Goal: Task Accomplishment & Management: Manage account settings

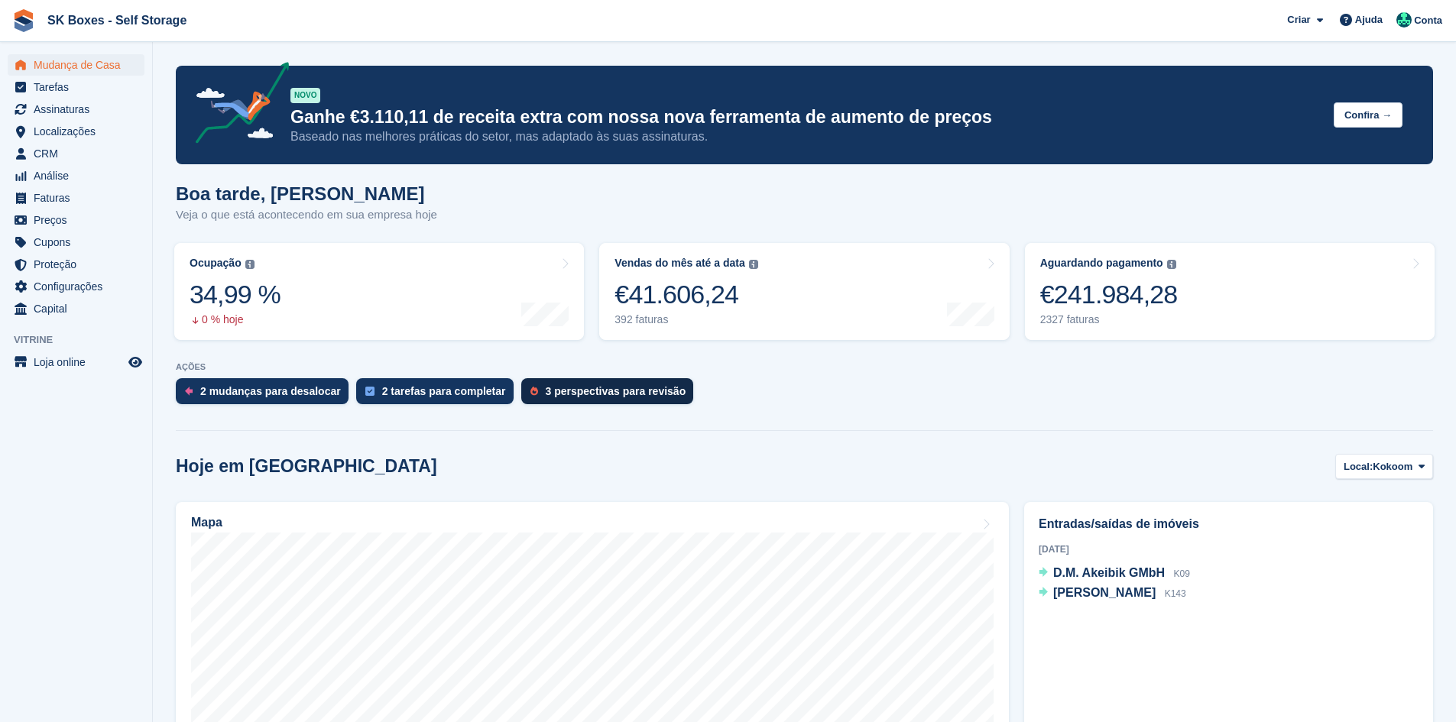
click at [625, 387] on div "3 perspectivas para revisão" at bounding box center [616, 391] width 141 height 12
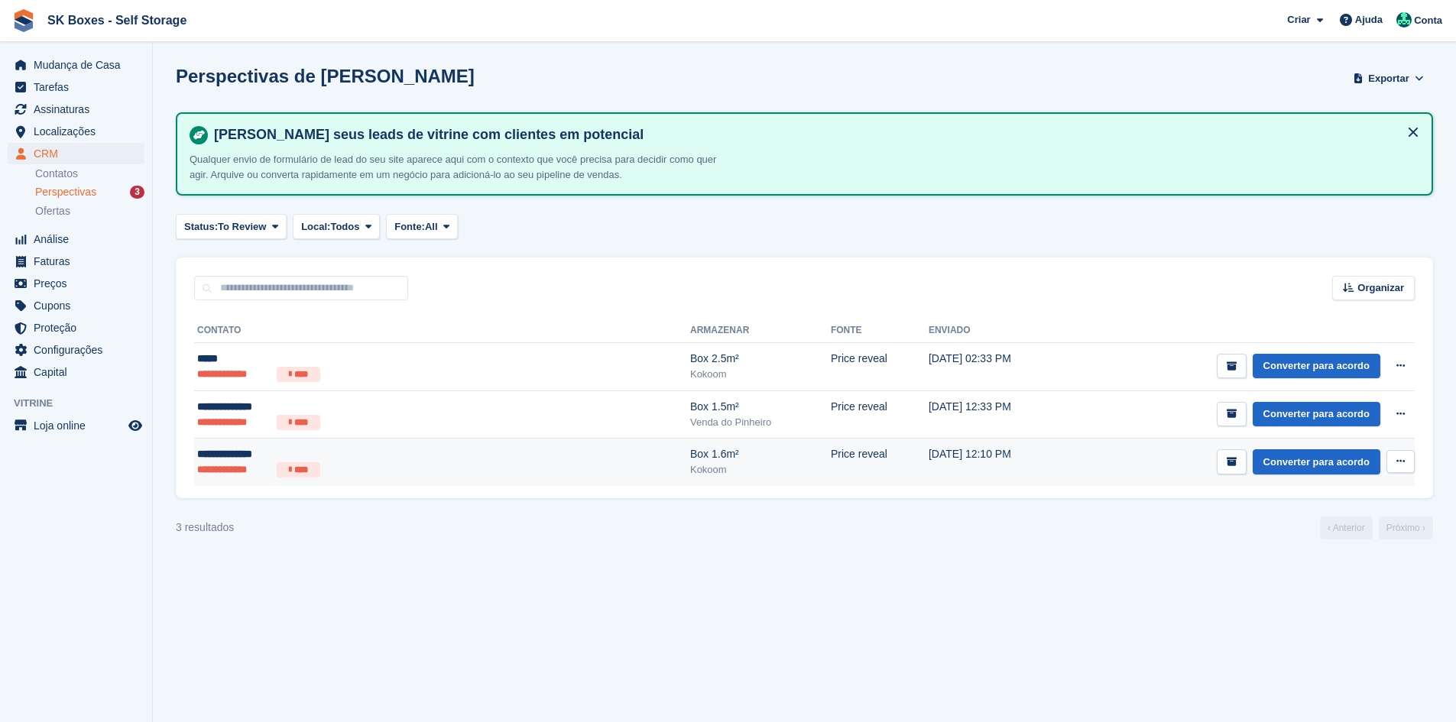
click at [690, 472] on div "Kokoom" at bounding box center [760, 469] width 141 height 15
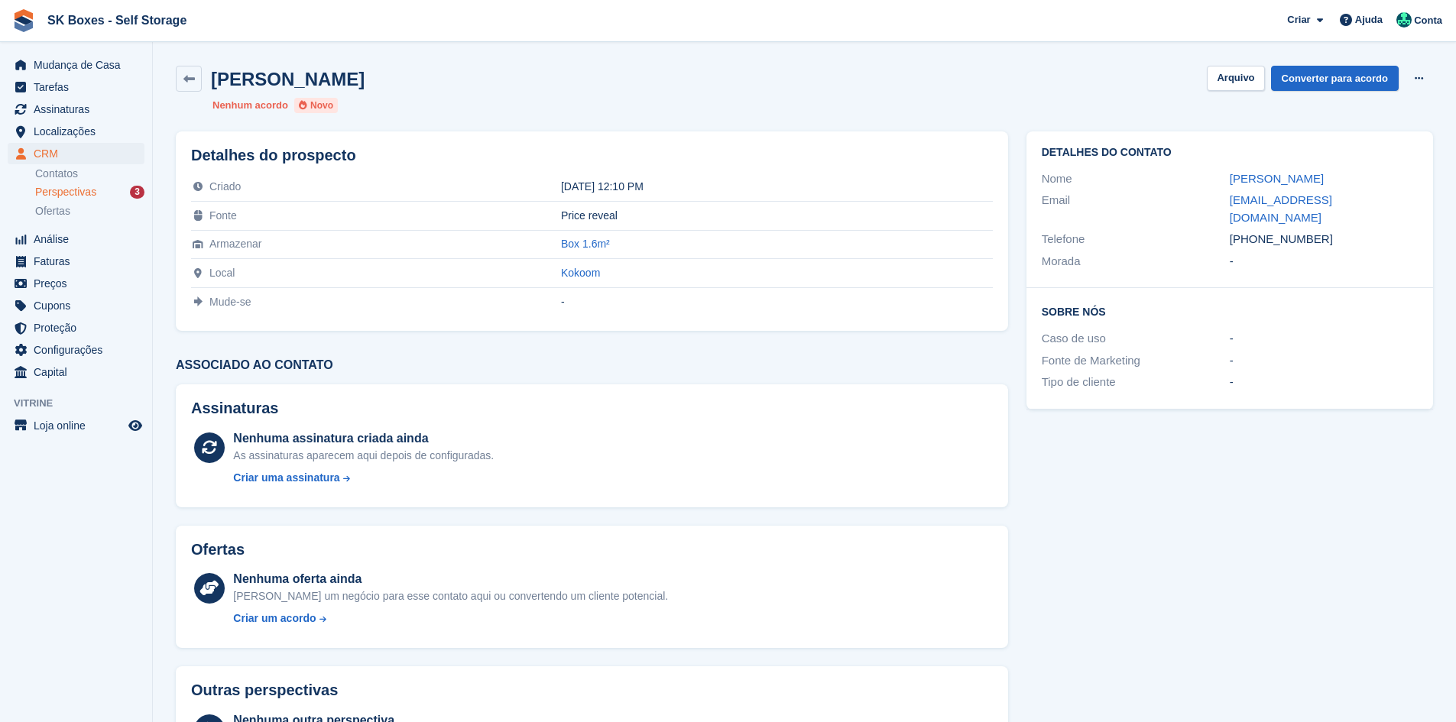
drag, startPoint x: 1210, startPoint y: 180, endPoint x: 1351, endPoint y: 172, distance: 140.8
click at [1351, 172] on div "Nome Valdemira Rosa" at bounding box center [1230, 179] width 376 height 22
copy div "Valdemira Rosa"
click at [105, 189] on div "Perspectivas 3" at bounding box center [89, 192] width 109 height 15
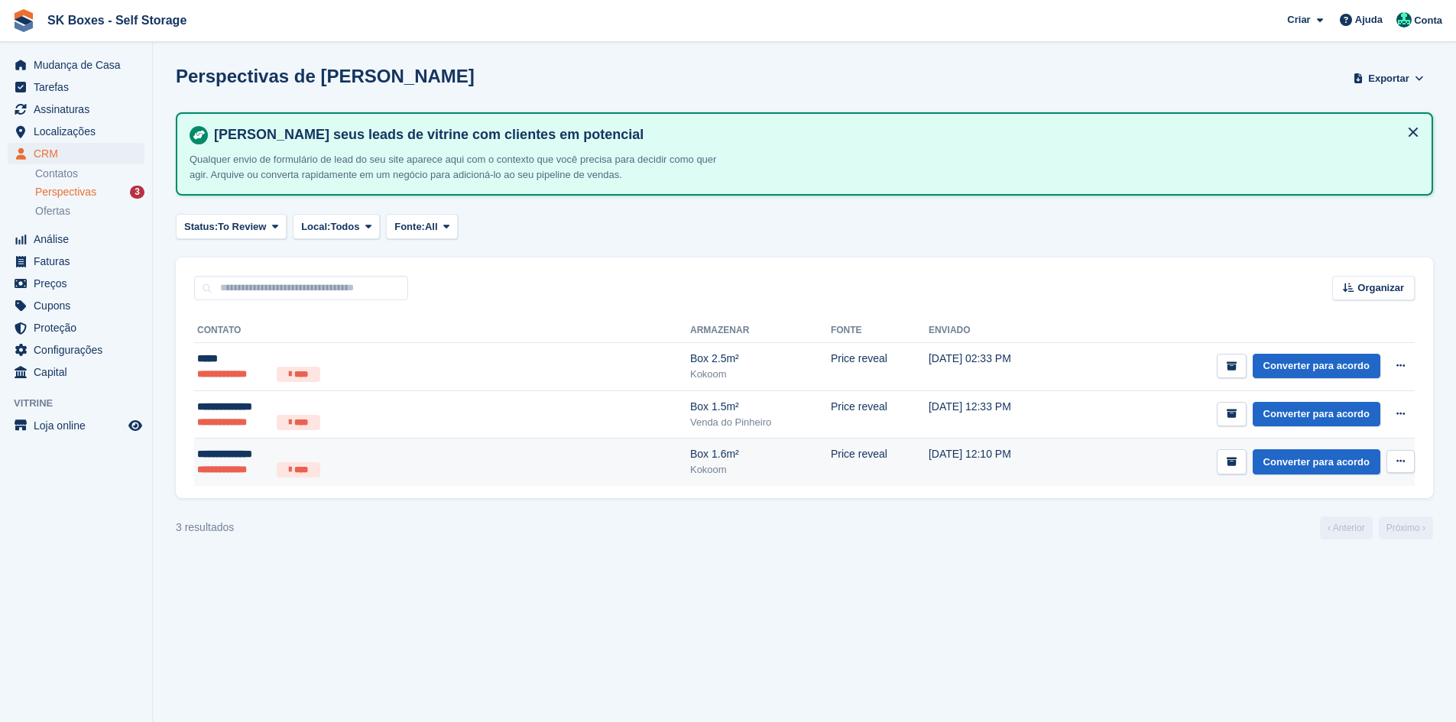
click at [690, 482] on td "Box 1.6m² Kokoom" at bounding box center [760, 462] width 141 height 47
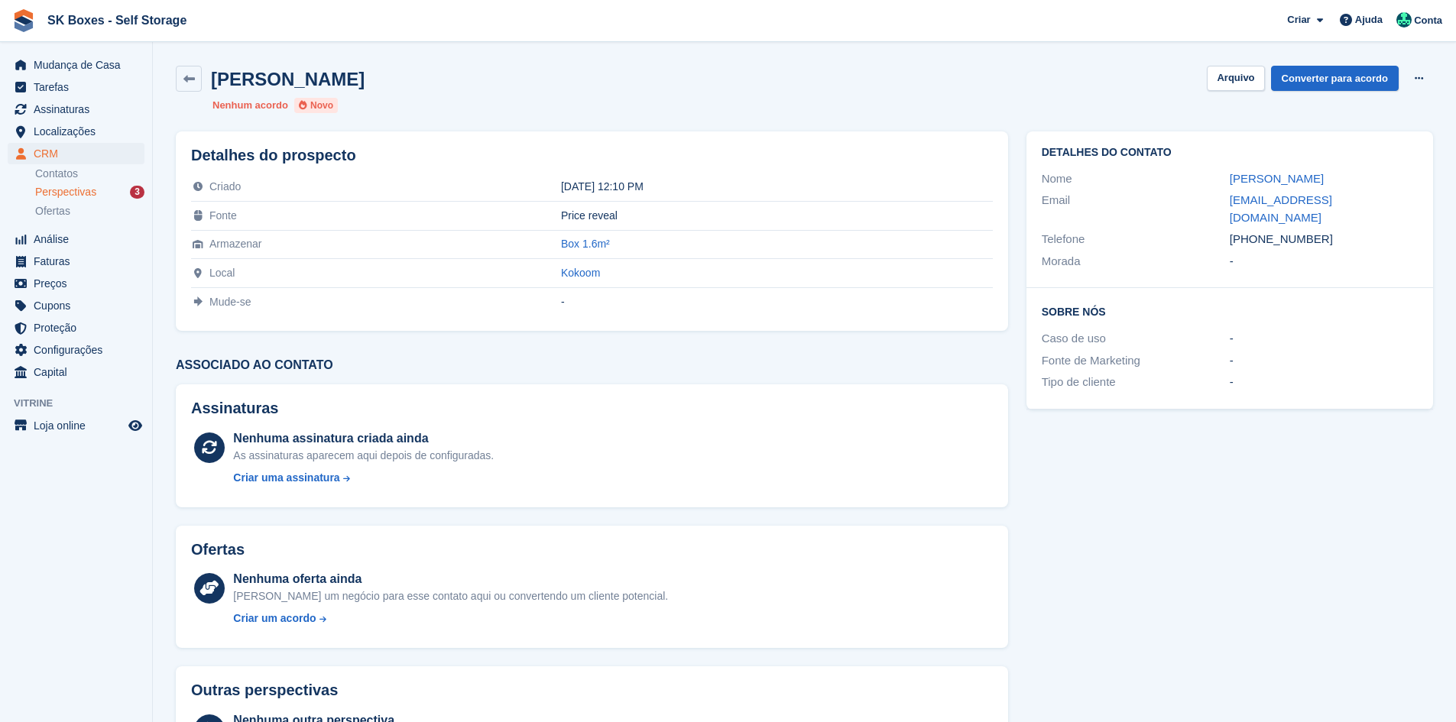
drag, startPoint x: 1204, startPoint y: 167, endPoint x: 1365, endPoint y: 183, distance: 162.1
click at [1365, 183] on div "Detalhes do contato Nome Valdemira Rosa Email [EMAIL_ADDRESS][DOMAIN_NAME] Tele…" at bounding box center [1229, 209] width 407 height 157
copy div "[PERSON_NAME]"
drag, startPoint x: 1259, startPoint y: 219, endPoint x: 1227, endPoint y: 206, distance: 34.6
click at [1227, 206] on div "Email [EMAIL_ADDRESS][DOMAIN_NAME]" at bounding box center [1230, 209] width 376 height 39
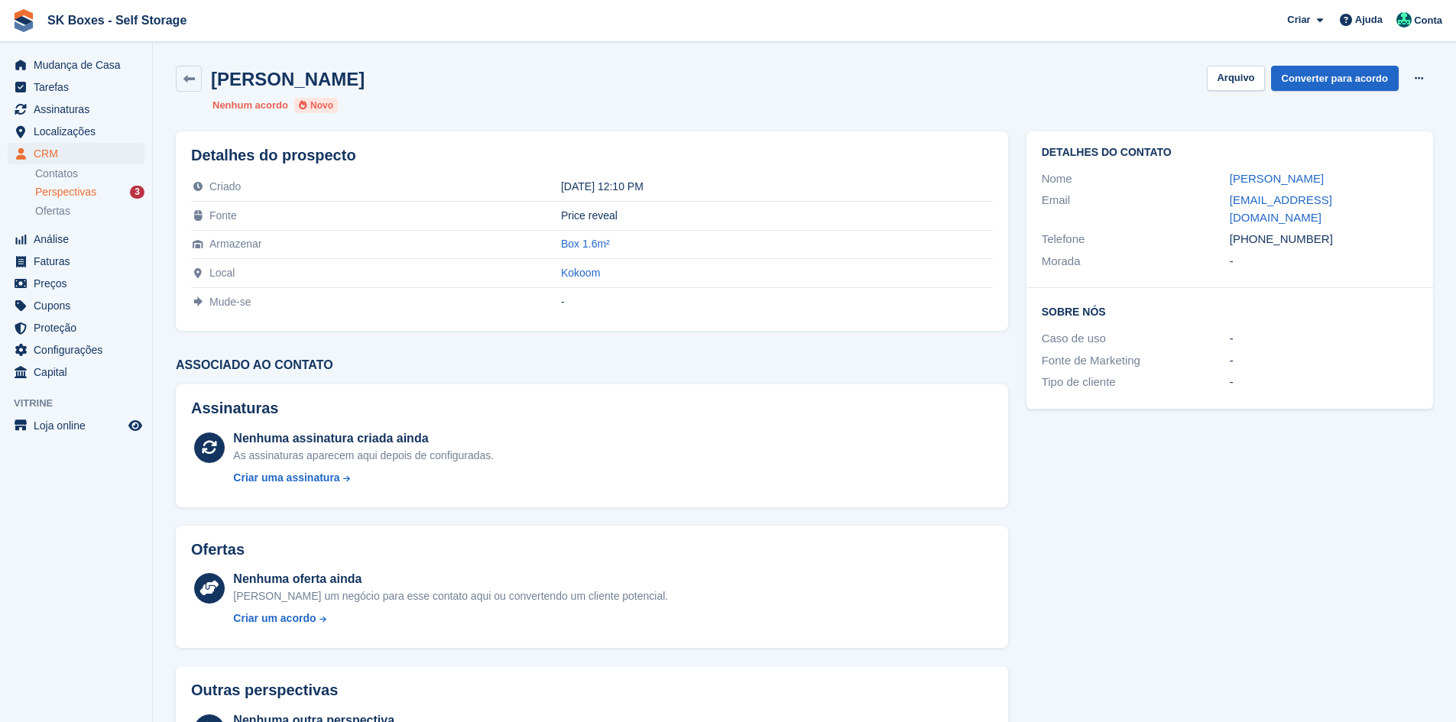
copy div "[EMAIL_ADDRESS][DOMAIN_NAME]"
drag, startPoint x: 1339, startPoint y: 232, endPoint x: 1257, endPoint y: 235, distance: 81.9
click at [1257, 235] on div "+351925701558" at bounding box center [1324, 240] width 188 height 18
copy div "925701558"
click at [1234, 82] on button "Arquivo" at bounding box center [1235, 78] width 57 height 25
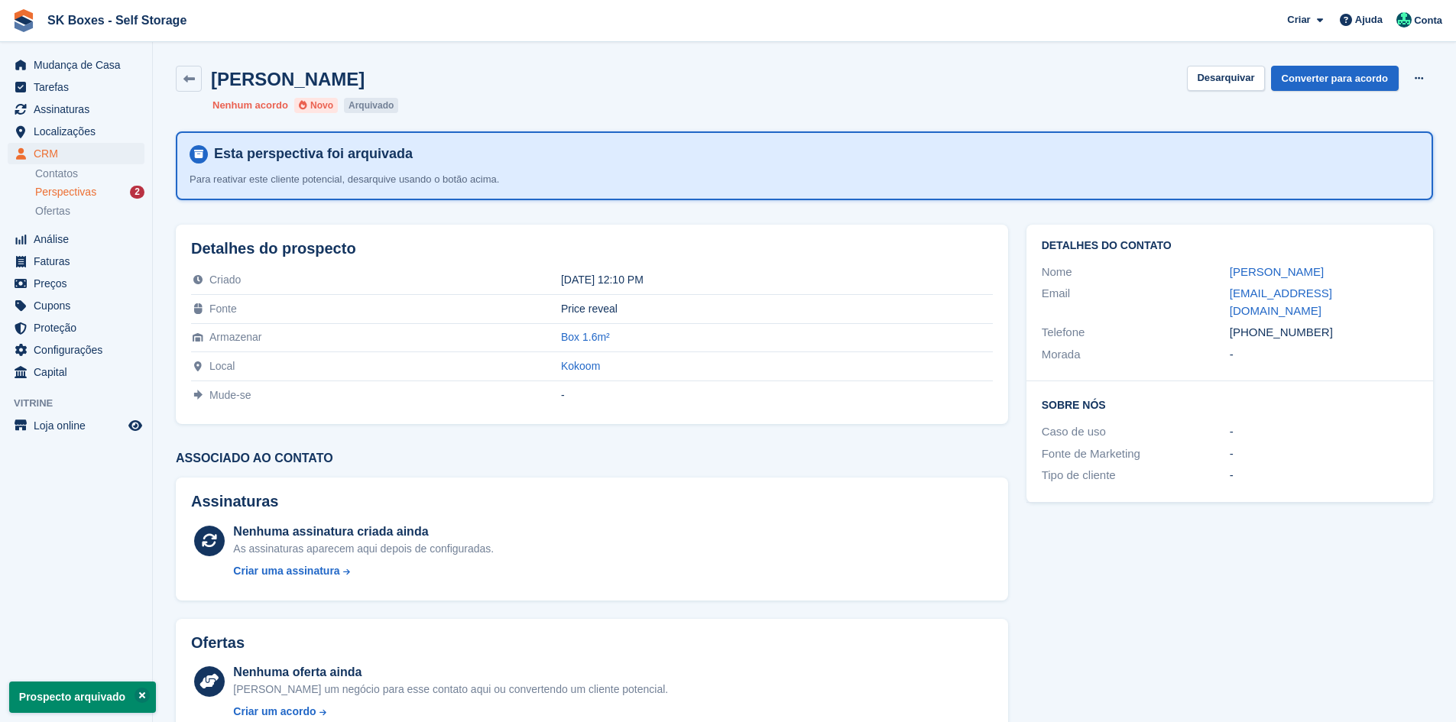
click at [100, 192] on div "Perspectivas 2" at bounding box center [89, 192] width 109 height 15
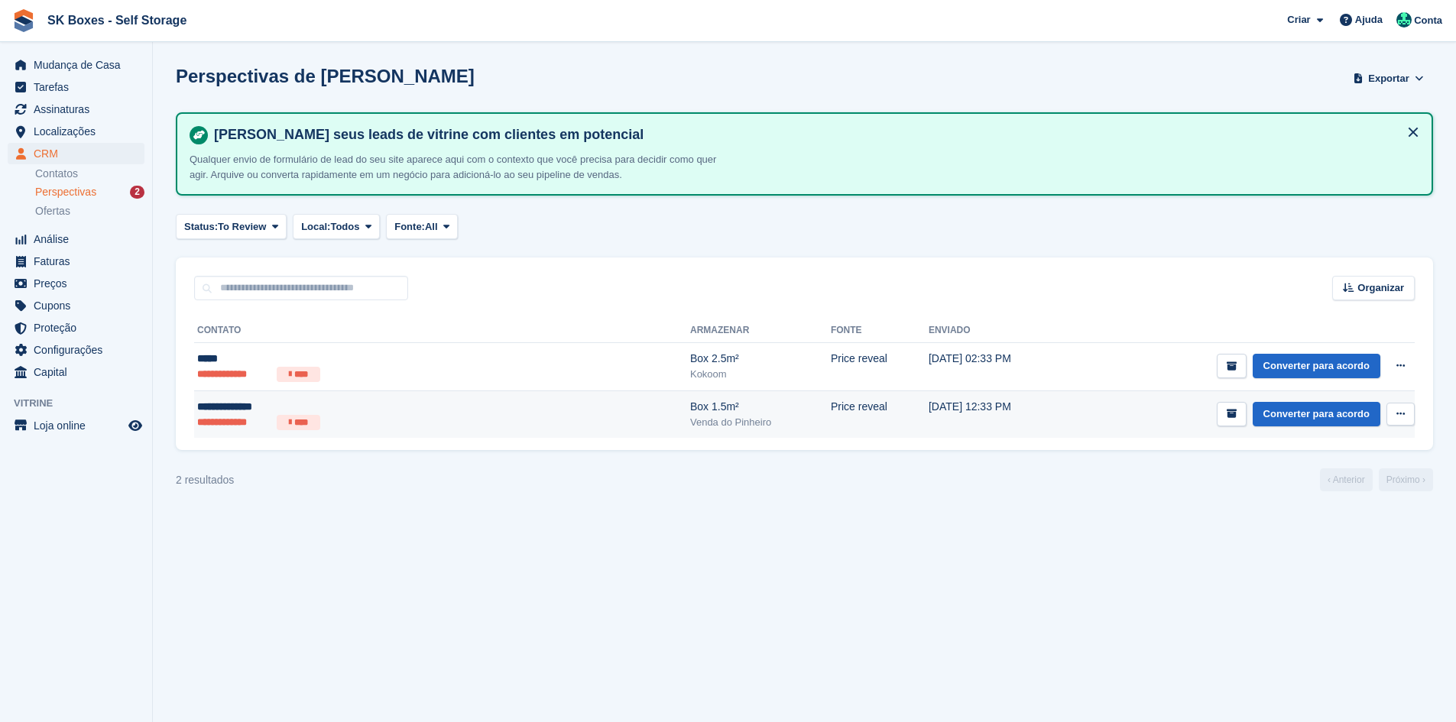
click at [274, 415] on ul "**********" at bounding box center [339, 422] width 284 height 15
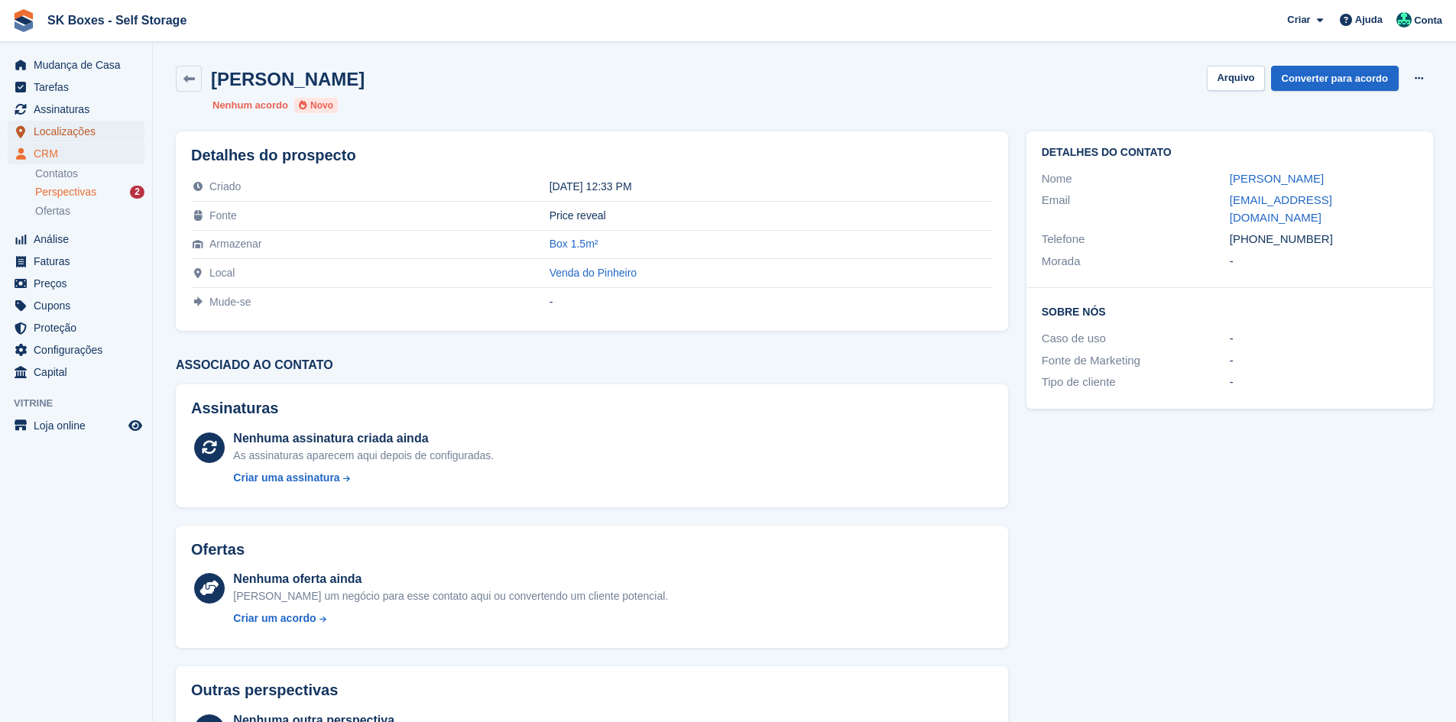
click at [79, 138] on span "Localizações" at bounding box center [80, 131] width 92 height 21
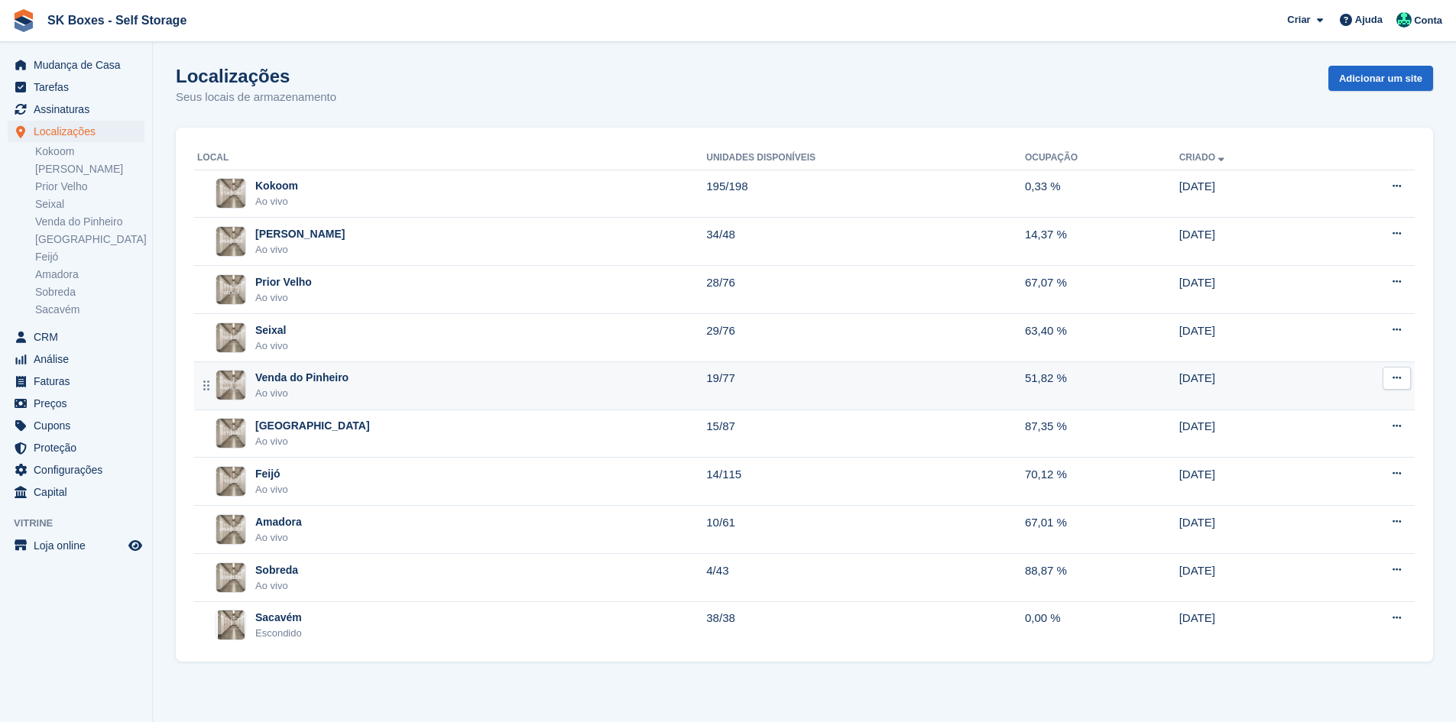
click at [333, 383] on div "Venda do Pinheiro" at bounding box center [301, 378] width 93 height 16
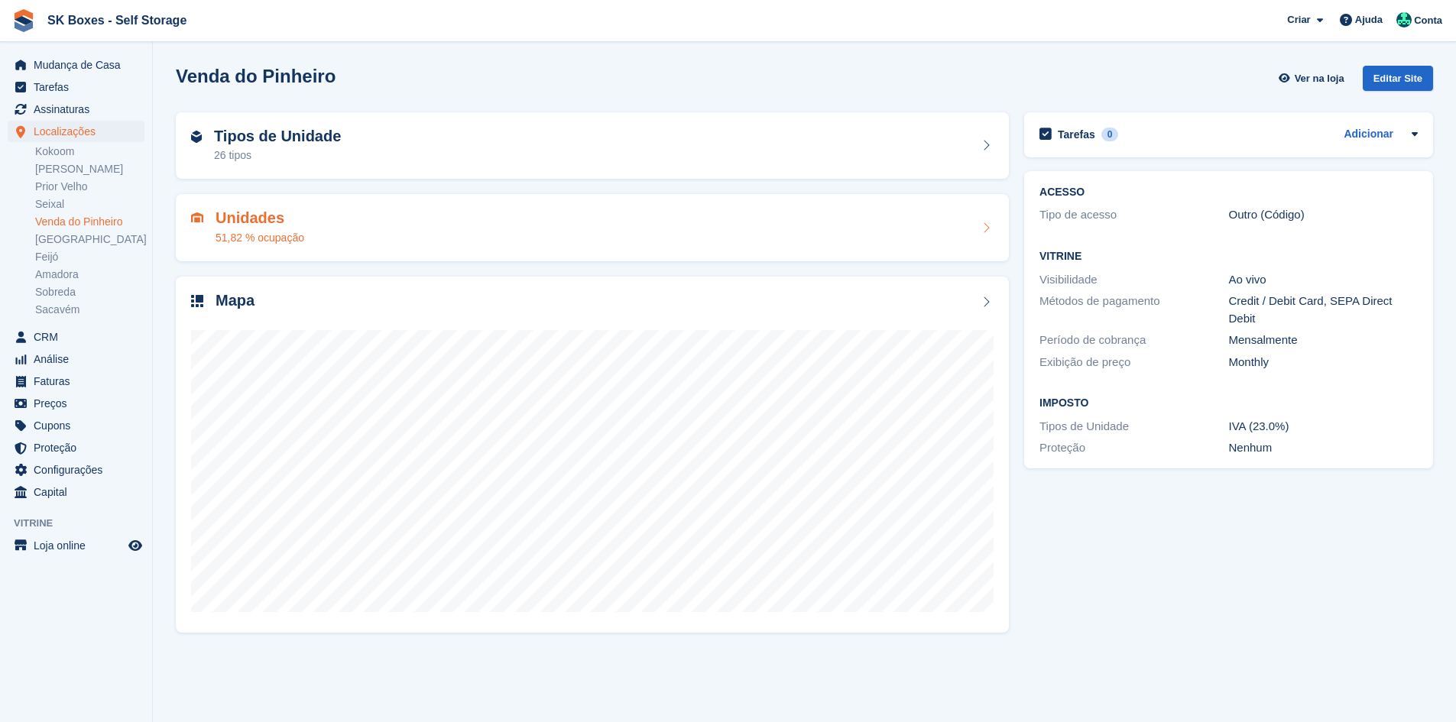
click at [378, 219] on div "Unidades 51,82 % ocupação" at bounding box center [592, 227] width 803 height 37
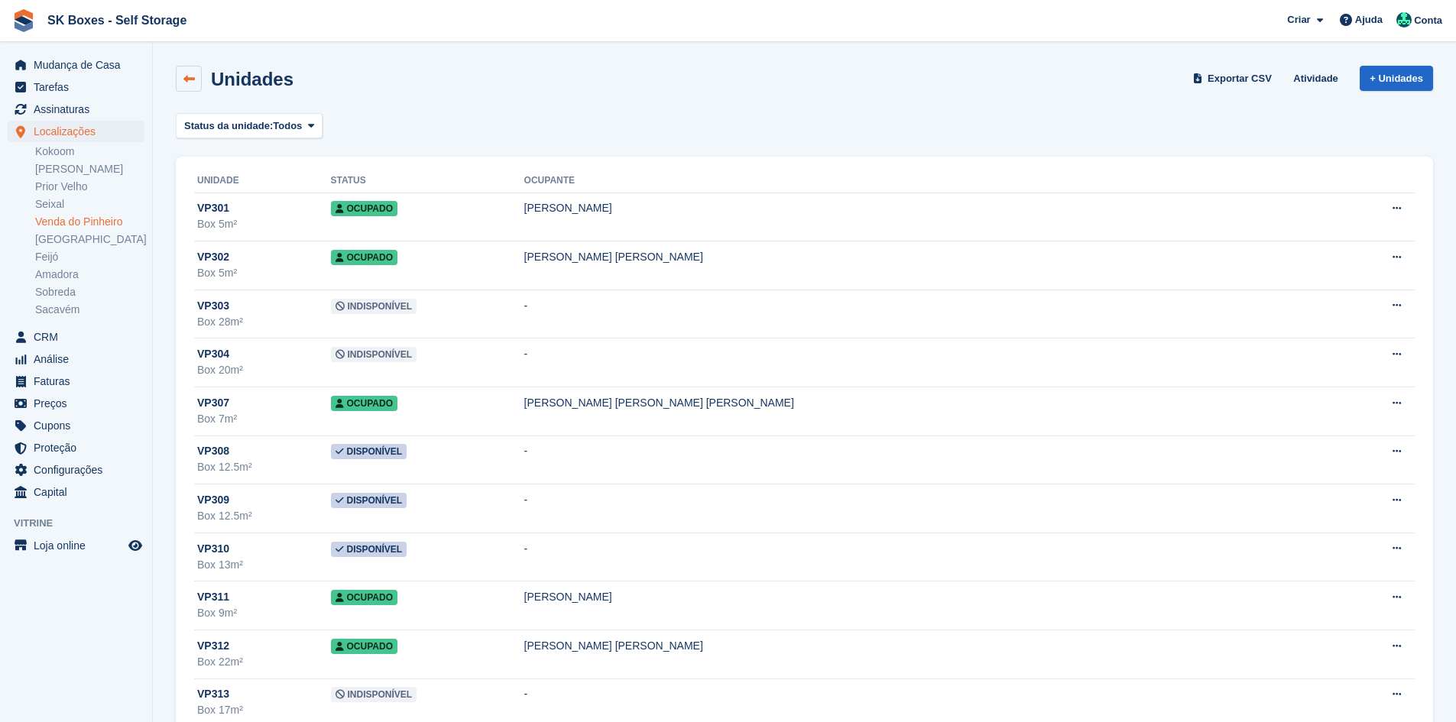
click at [190, 88] on link at bounding box center [189, 79] width 26 height 26
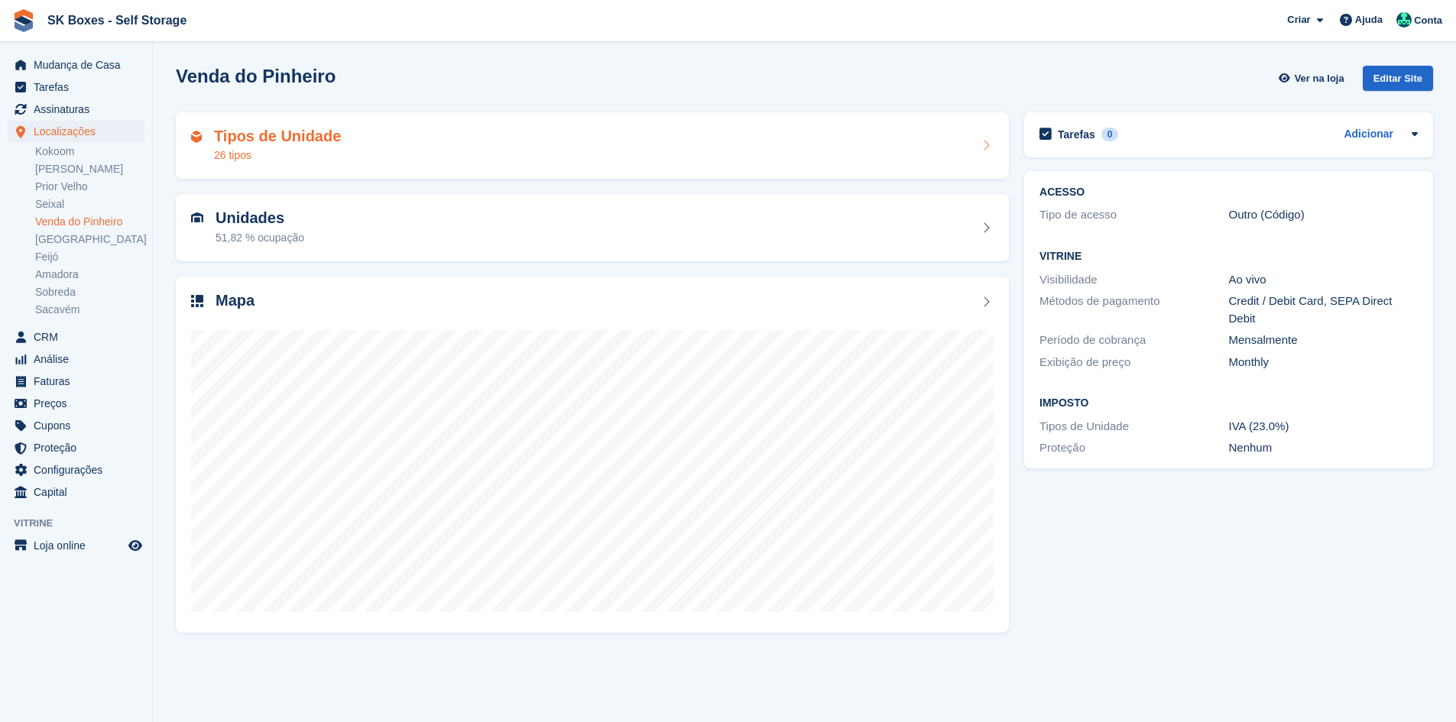
click at [322, 140] on h2 "Tipos de Unidade" at bounding box center [277, 137] width 127 height 18
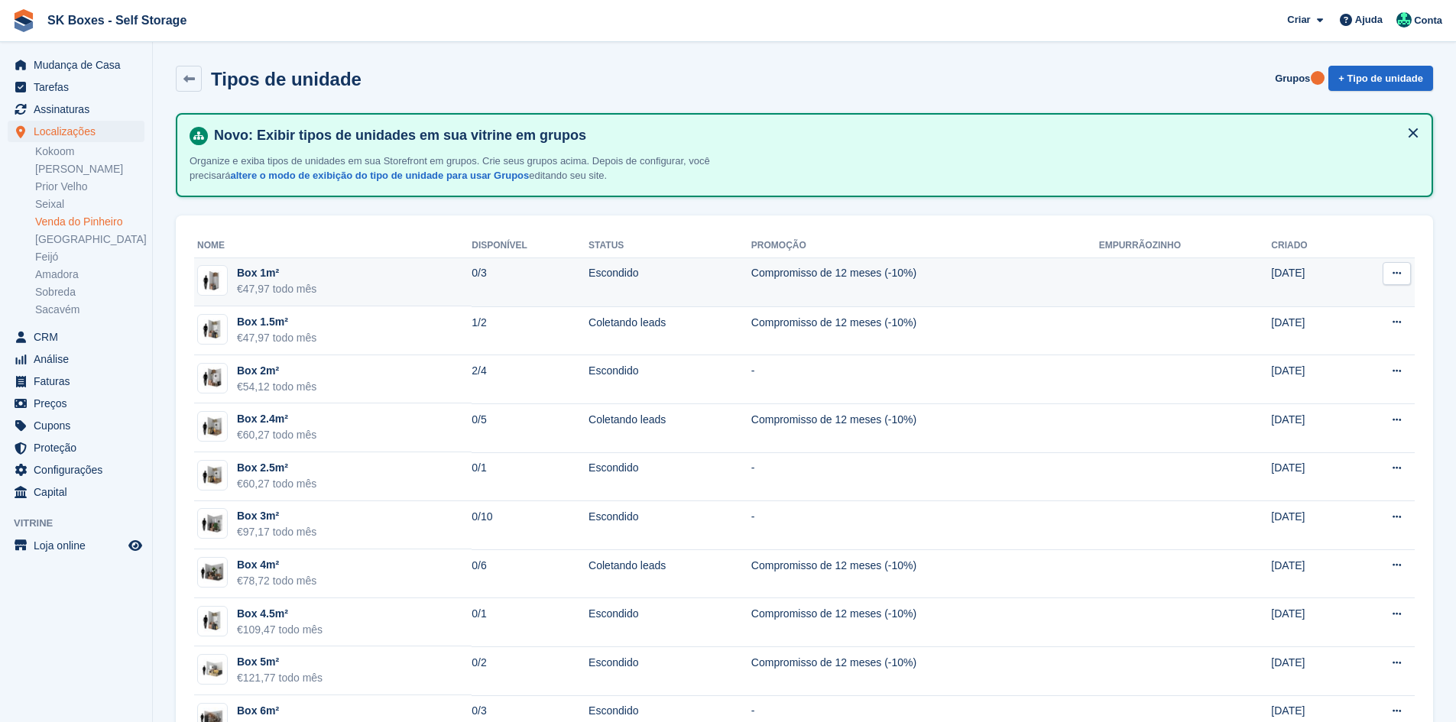
click at [475, 300] on td "0/3" at bounding box center [530, 282] width 117 height 49
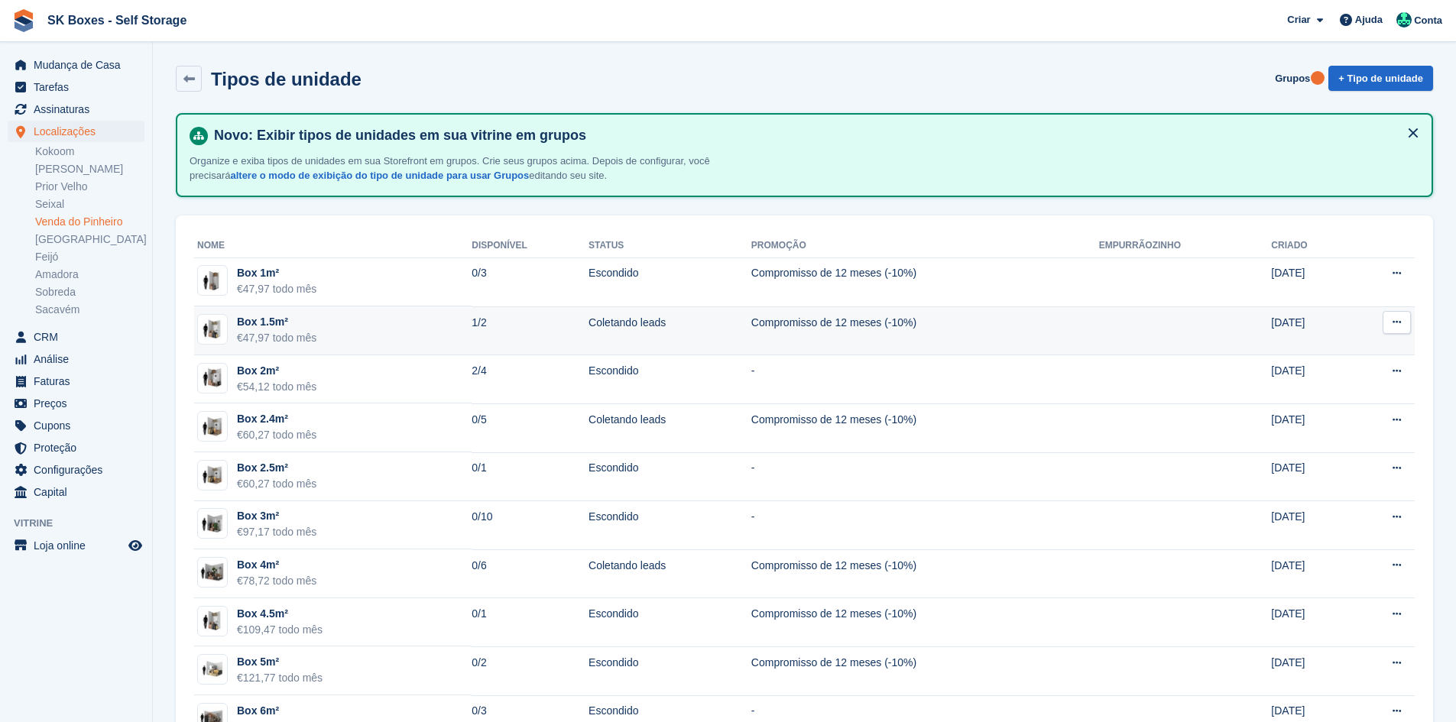
click at [475, 333] on td "1/2" at bounding box center [530, 330] width 117 height 49
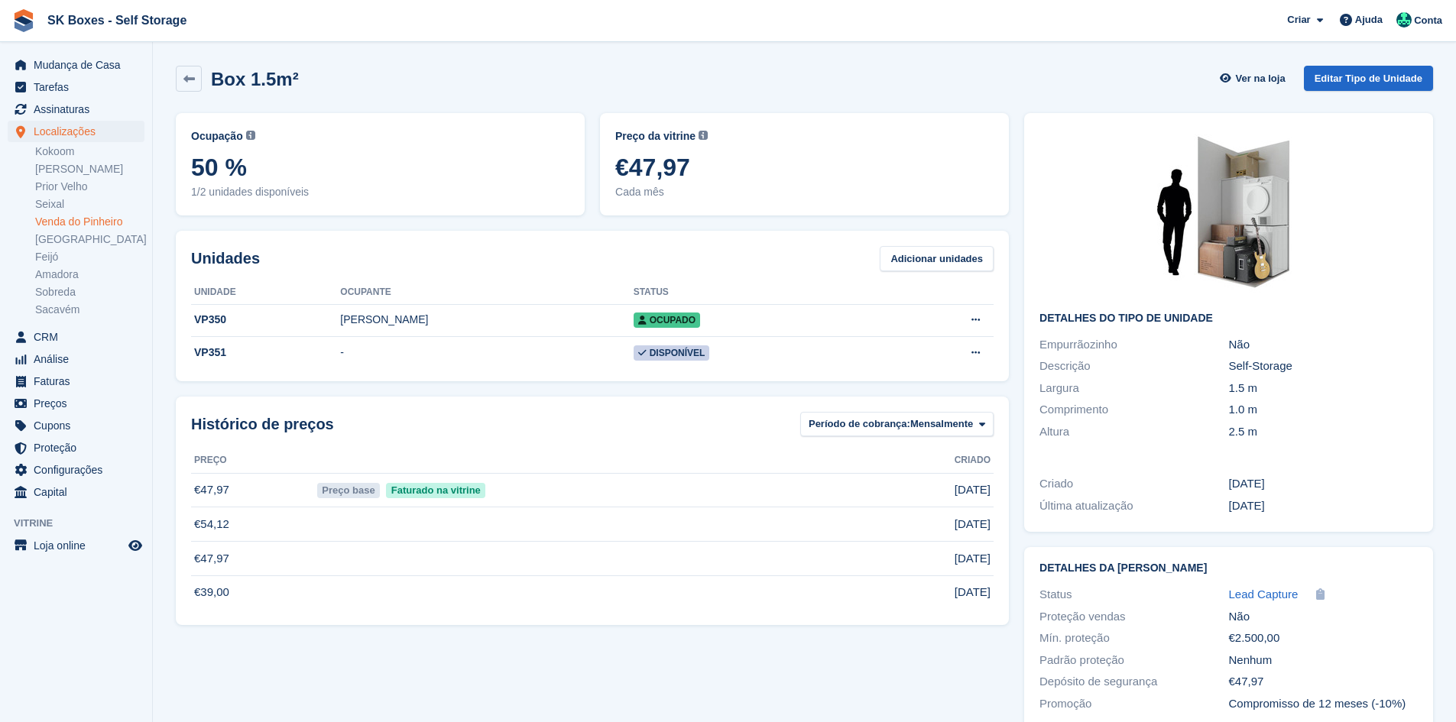
click at [475, 333] on td "[PERSON_NAME]" at bounding box center [486, 320] width 293 height 33
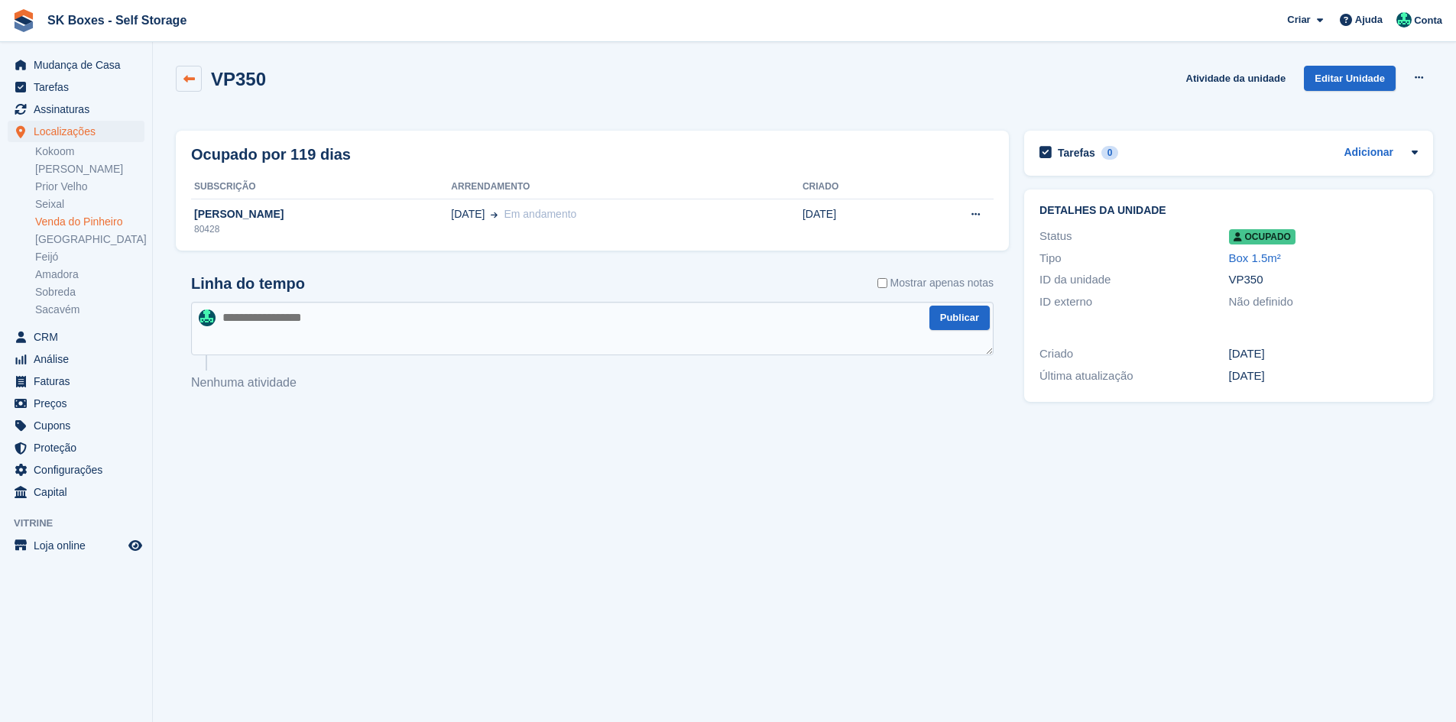
click at [186, 79] on icon at bounding box center [188, 78] width 11 height 11
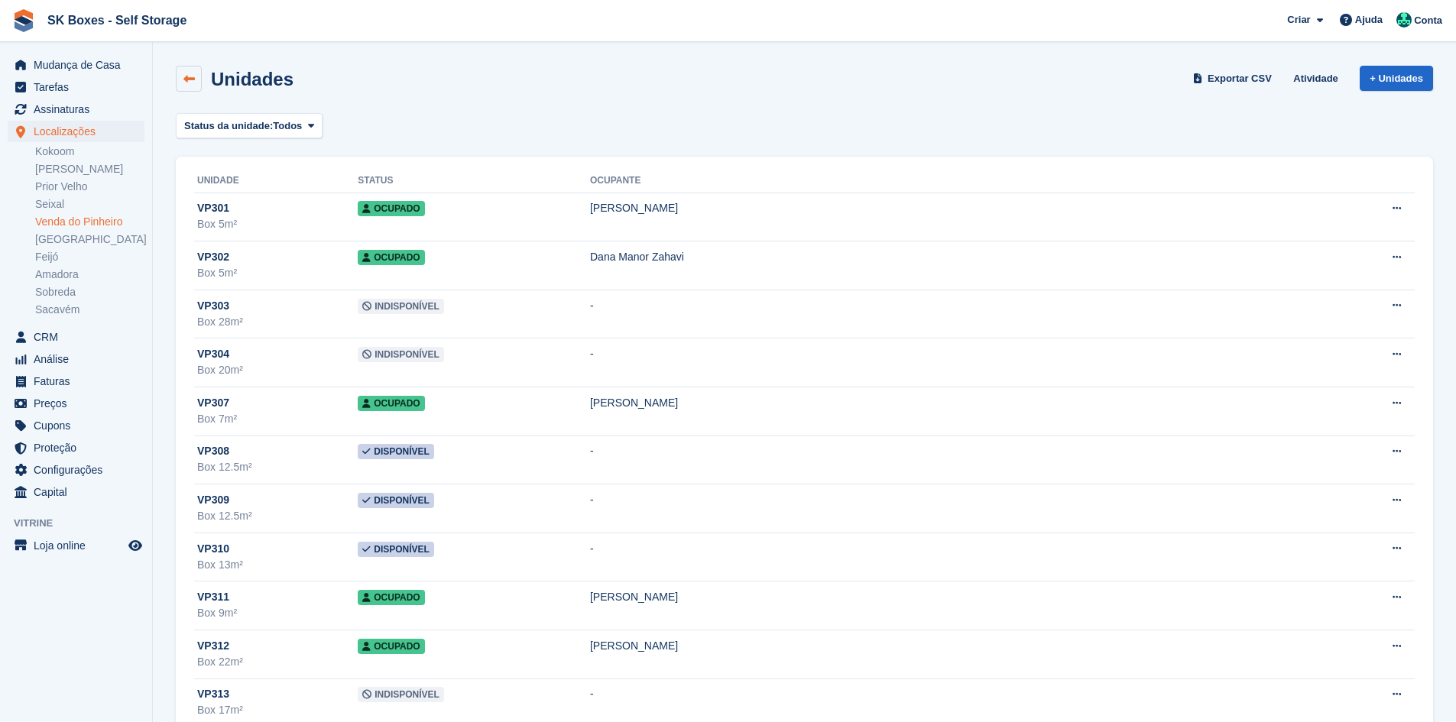
click at [184, 79] on icon at bounding box center [188, 78] width 11 height 11
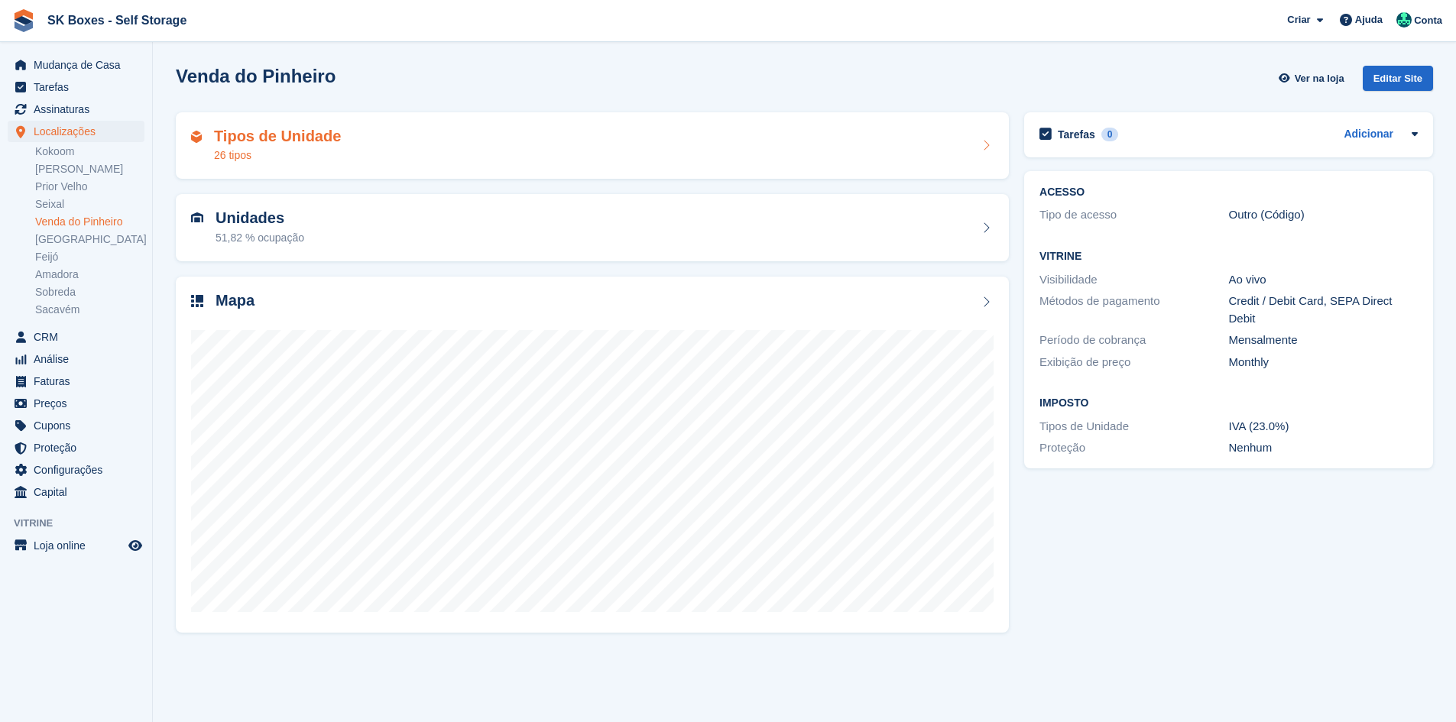
click at [300, 148] on div "26 tipos" at bounding box center [277, 156] width 127 height 16
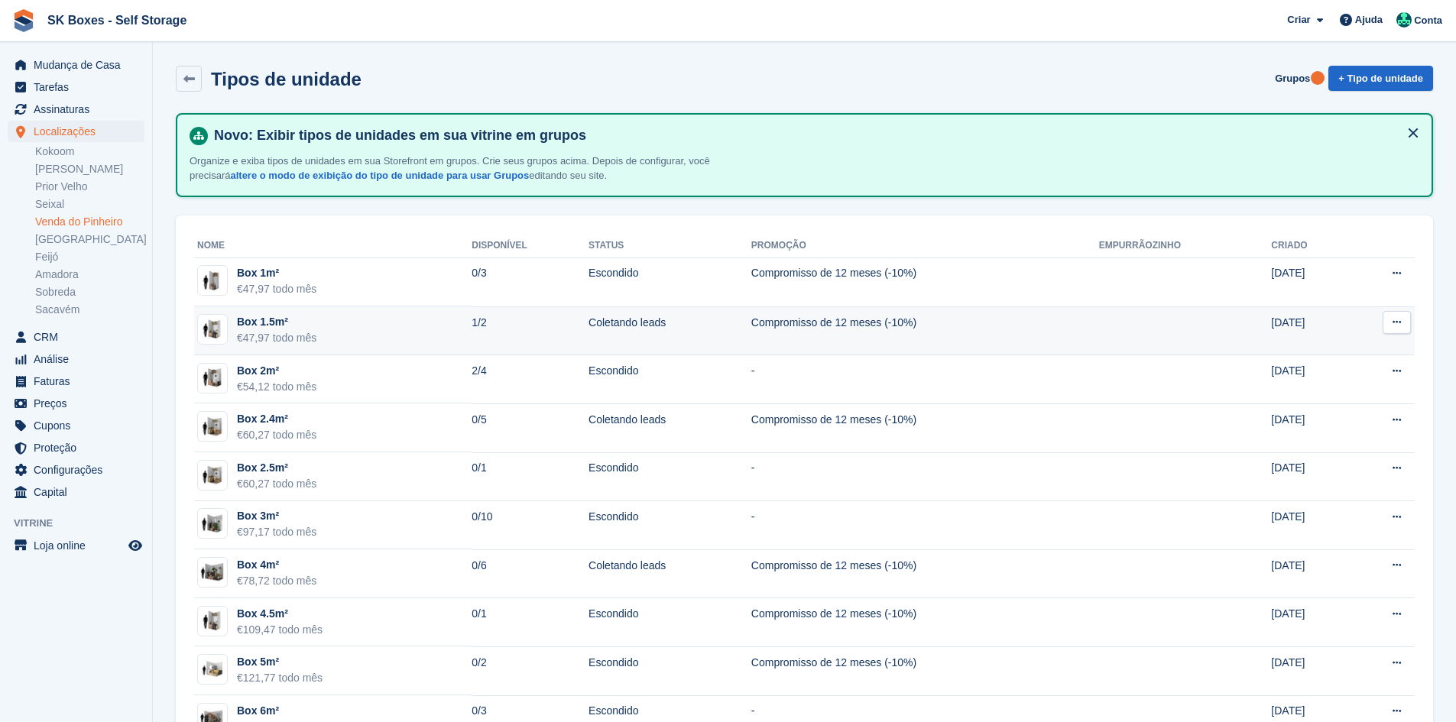
click at [386, 323] on td "Box 1.5m² €47,97 todo mês" at bounding box center [332, 330] width 277 height 49
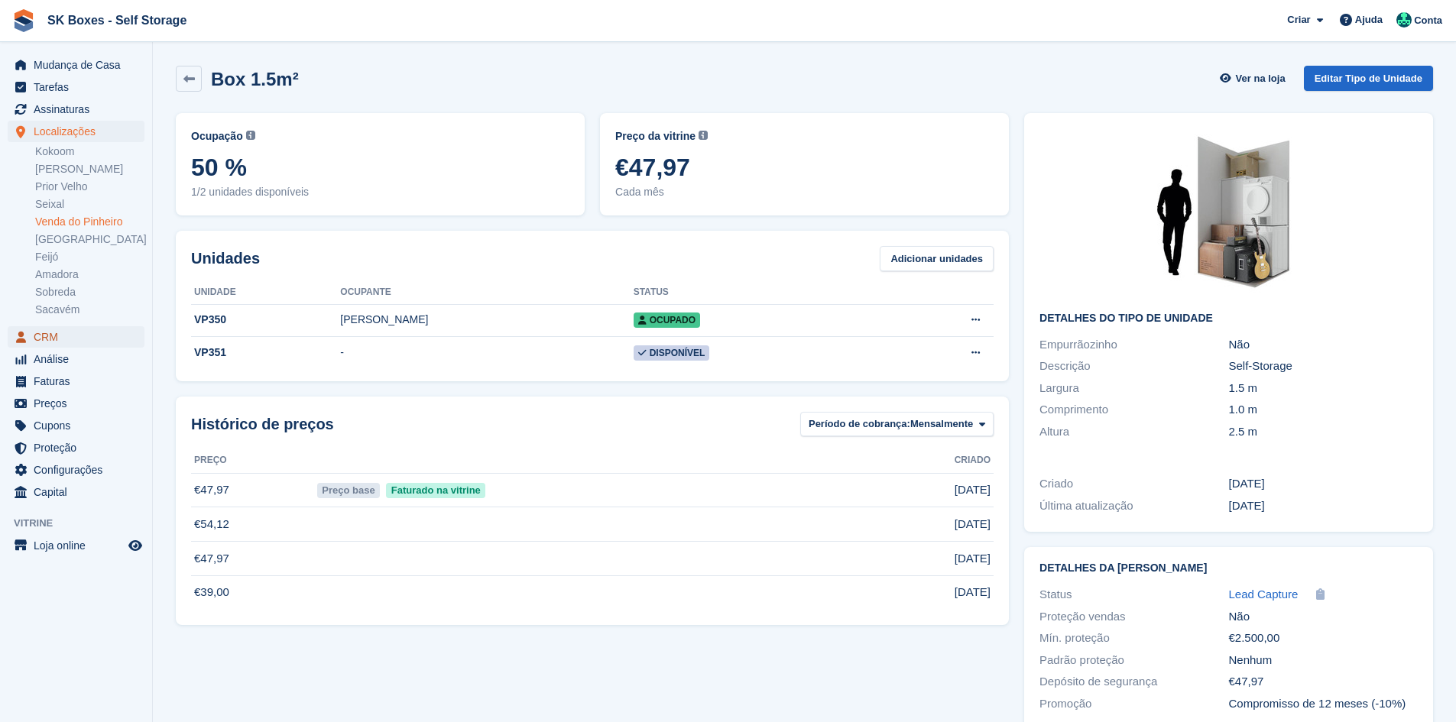
click at [61, 340] on span "CRM" at bounding box center [80, 336] width 92 height 21
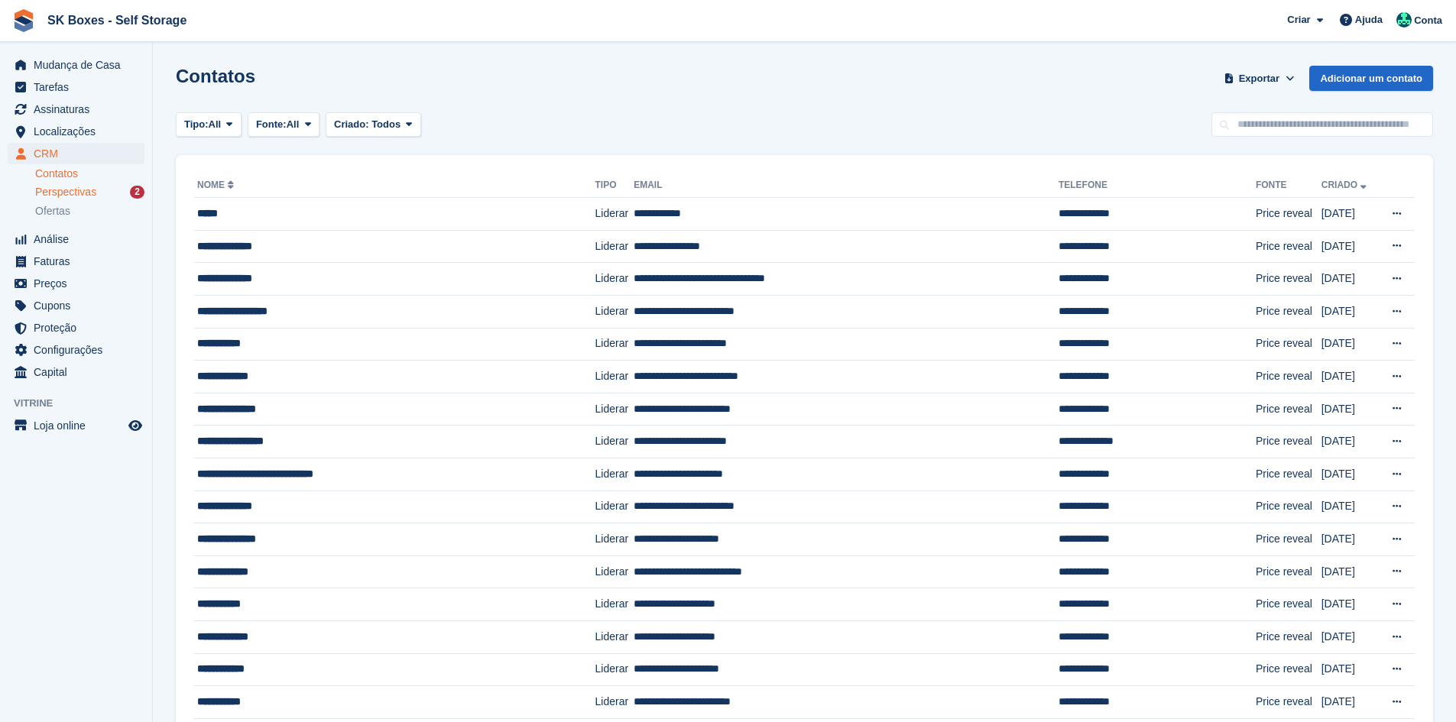
click at [111, 198] on div "Perspectivas 2" at bounding box center [89, 192] width 109 height 15
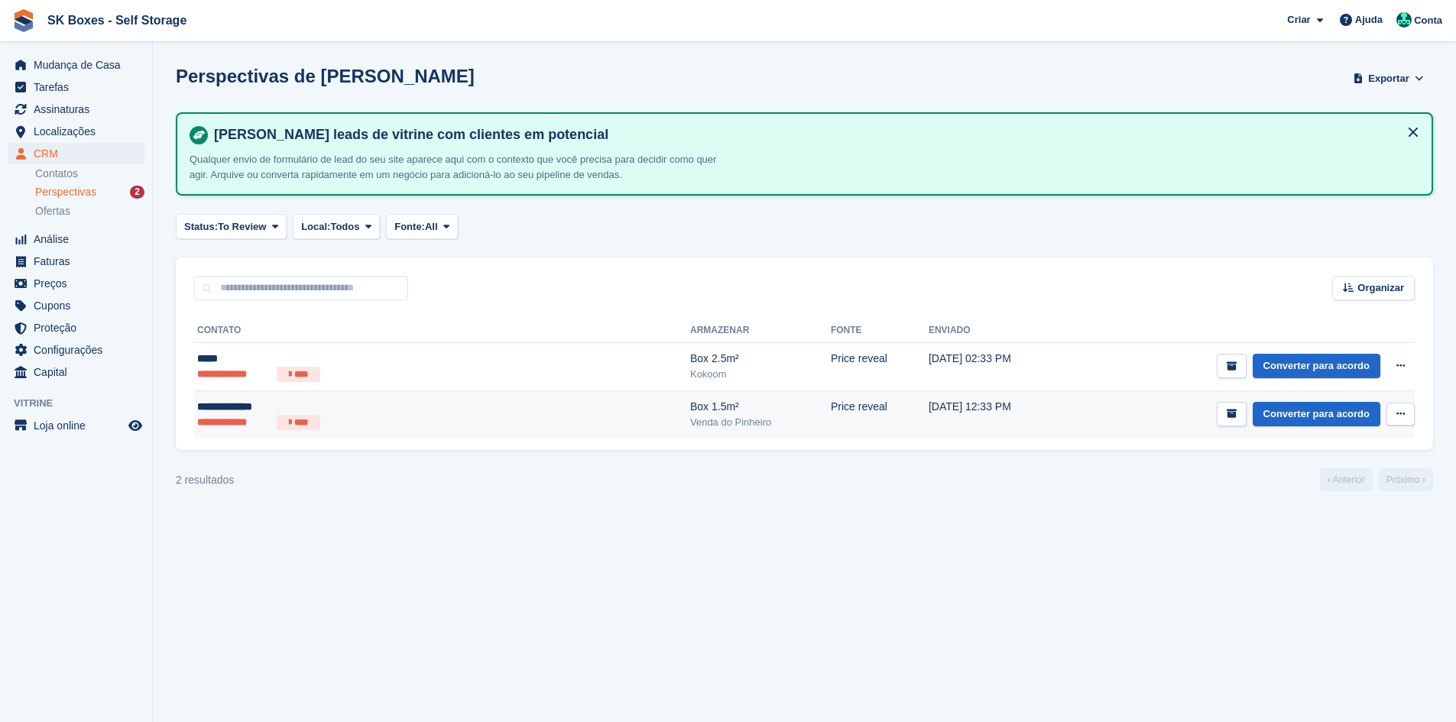
click at [359, 416] on ul "**********" at bounding box center [339, 422] width 284 height 15
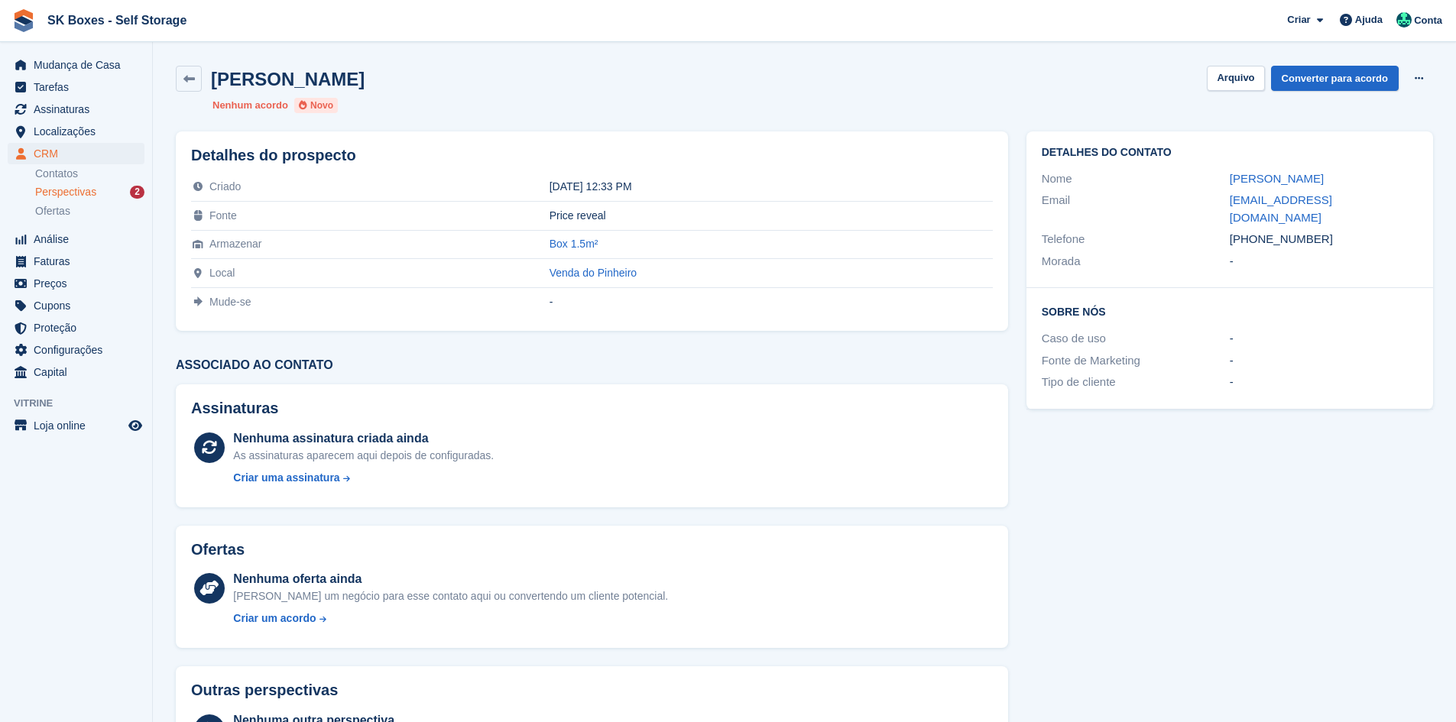
drag, startPoint x: 1219, startPoint y: 174, endPoint x: 1344, endPoint y: 169, distance: 125.5
click at [1344, 172] on div "Nome Ana Maria Eira" at bounding box center [1230, 179] width 376 height 22
copy div "Ana Maria Eira"
click at [1209, 202] on div "Email" at bounding box center [1136, 209] width 188 height 34
drag, startPoint x: 1215, startPoint y: 201, endPoint x: 1361, endPoint y: 207, distance: 146.1
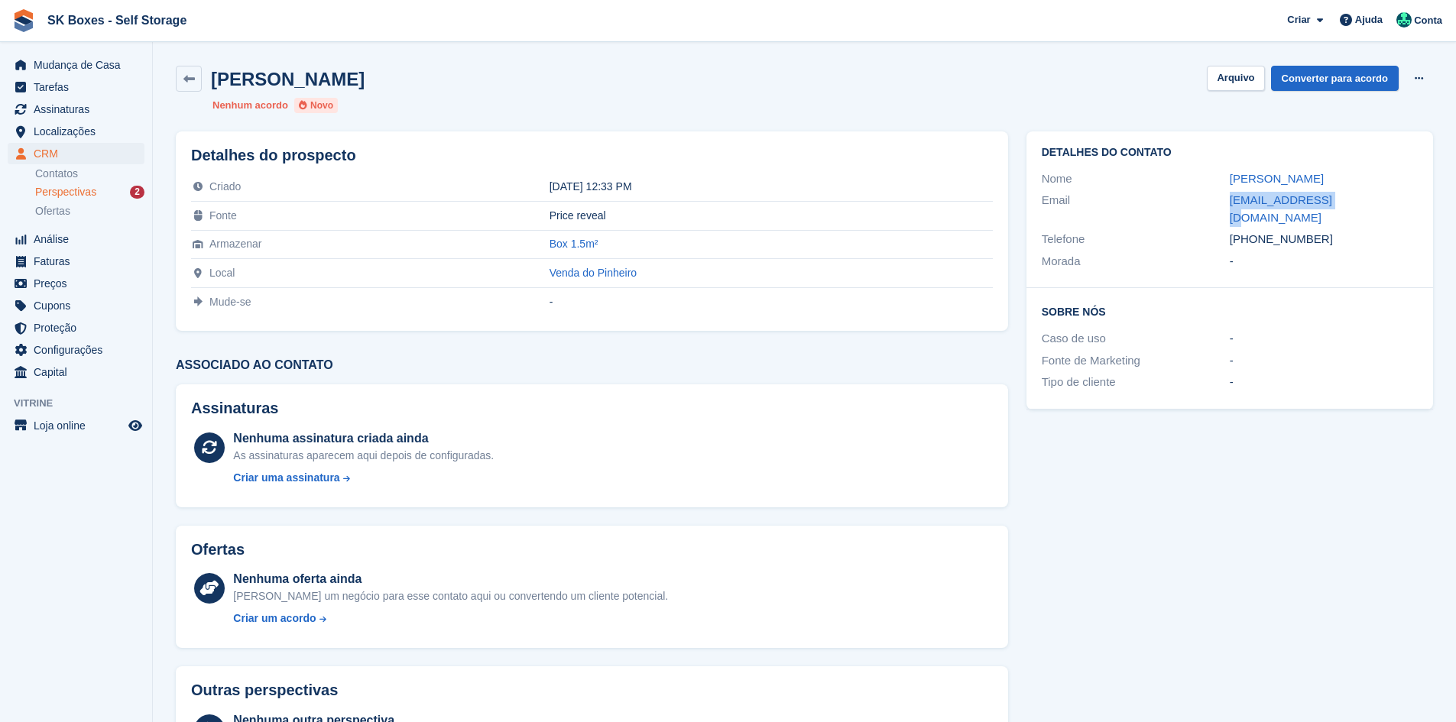
click at [1361, 207] on div "Email amsilva@yahoo.com" at bounding box center [1230, 209] width 376 height 39
copy div "amsilva@yahoo.com"
drag, startPoint x: 1346, startPoint y: 226, endPoint x: 1258, endPoint y: 221, distance: 88.1
click at [1258, 231] on div "+351960461130" at bounding box center [1324, 240] width 188 height 18
copy div "960461130"
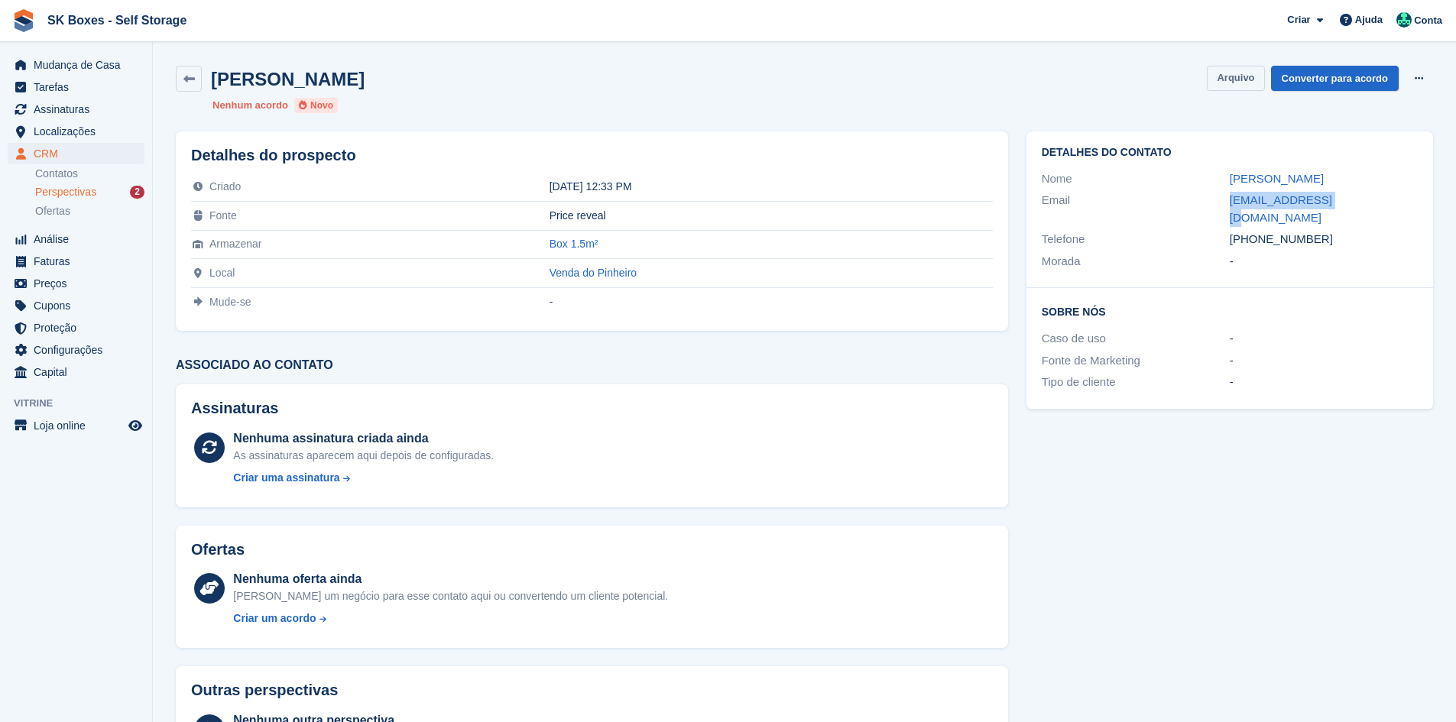
click at [1217, 80] on button "Arquivo" at bounding box center [1235, 78] width 57 height 25
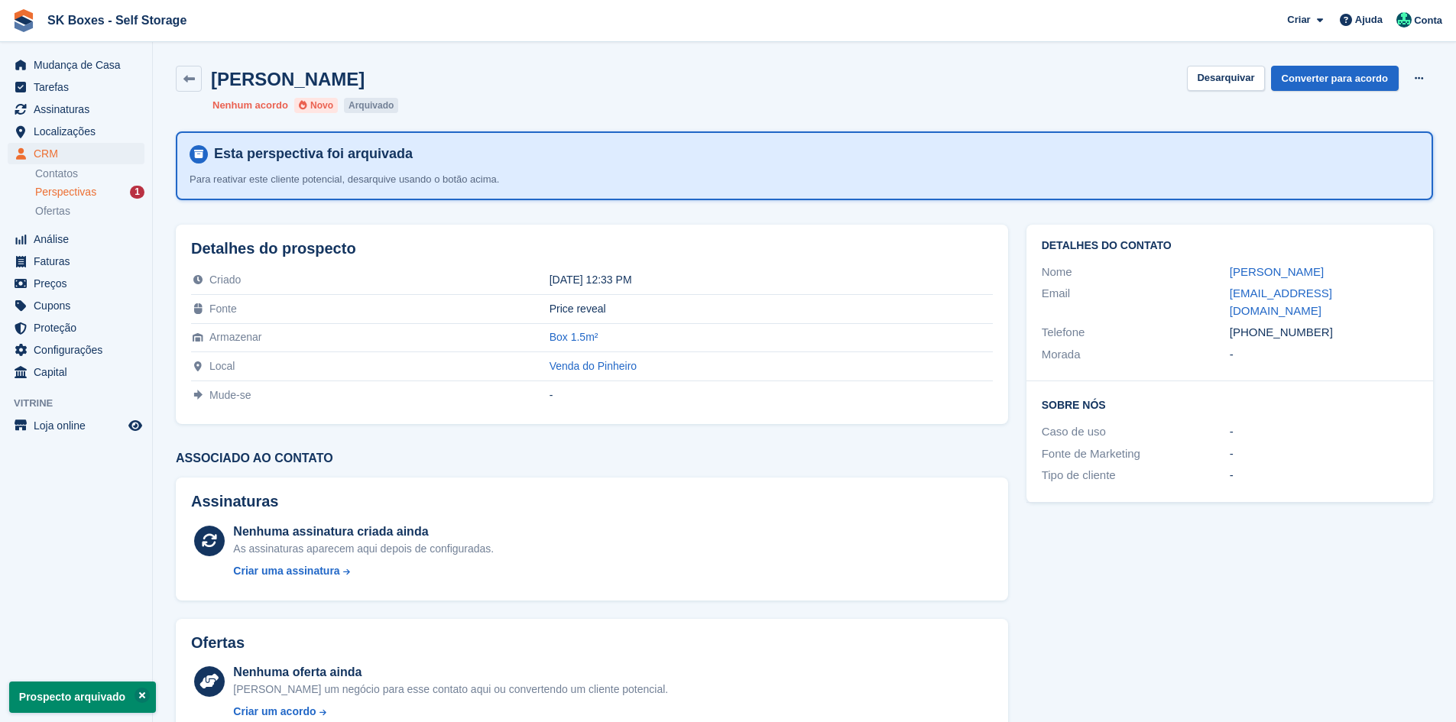
click at [94, 200] on li "Perspectivas 1" at bounding box center [93, 192] width 117 height 18
click at [96, 197] on div "Perspectivas 1" at bounding box center [89, 192] width 109 height 15
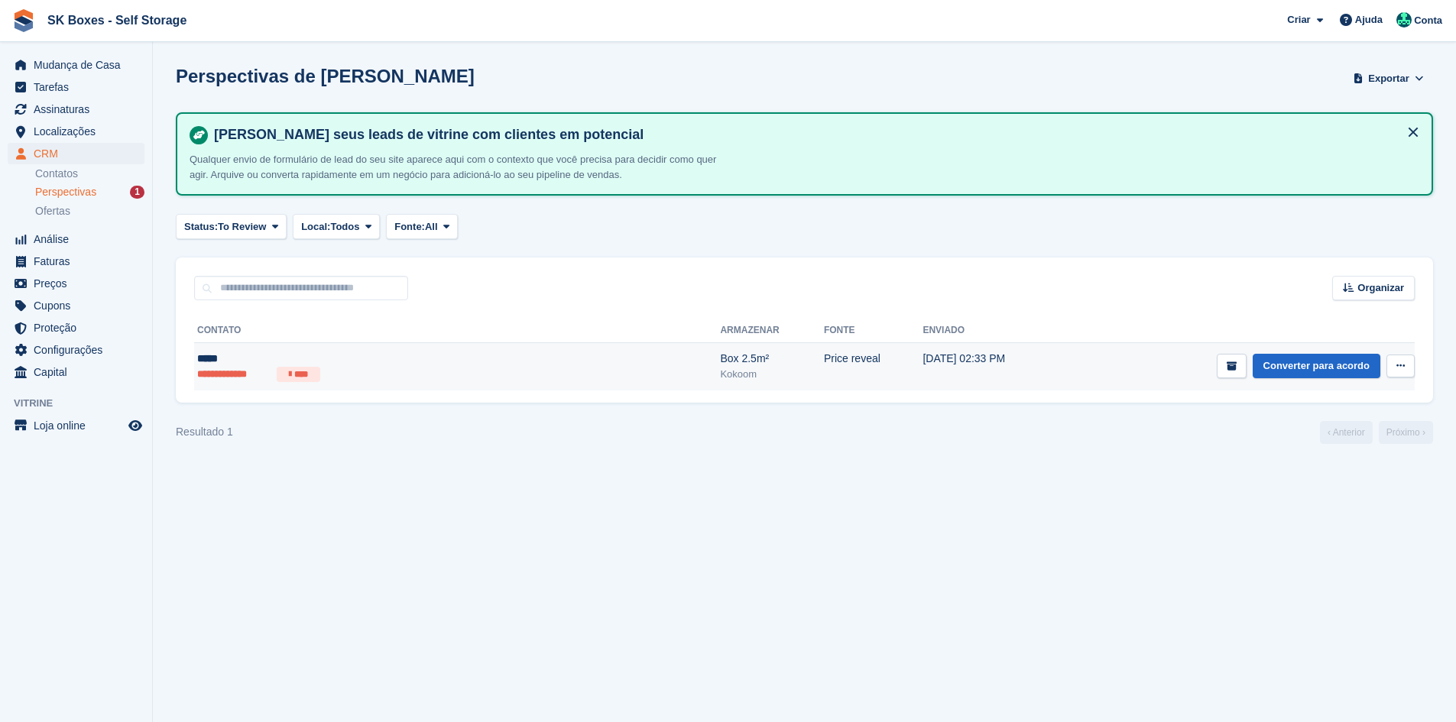
click at [374, 377] on ul "**********" at bounding box center [345, 374] width 297 height 15
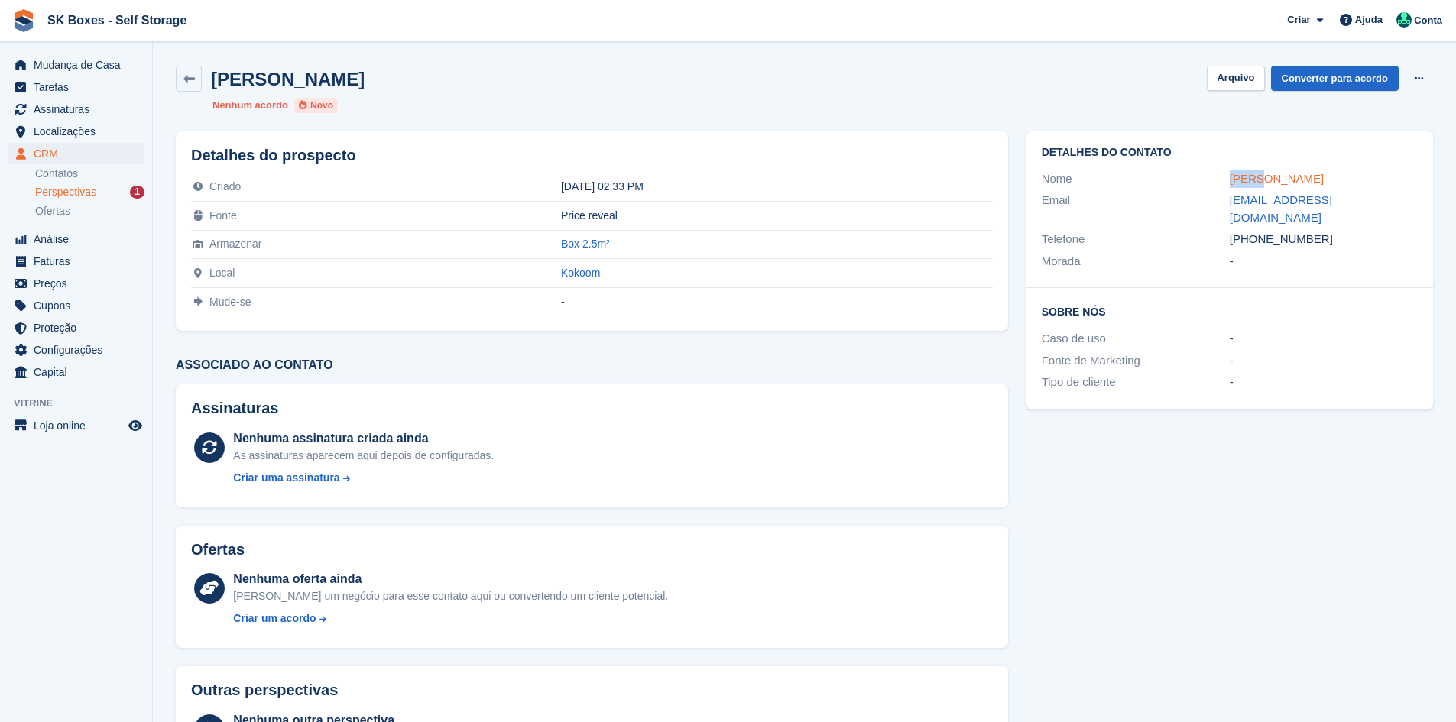
drag, startPoint x: 1201, startPoint y: 185, endPoint x: 1255, endPoint y: 178, distance: 54.7
click at [1255, 178] on div "Nome [PERSON_NAME]" at bounding box center [1230, 179] width 376 height 22
click at [1252, 288] on div "Sobre Nós Caso de uso - Fonte de Marketing - Tipo de cliente -" at bounding box center [1229, 348] width 407 height 121
drag, startPoint x: 1212, startPoint y: 187, endPoint x: 1303, endPoint y: 185, distance: 91.0
click at [1303, 185] on div "Nome [PERSON_NAME]" at bounding box center [1230, 179] width 376 height 22
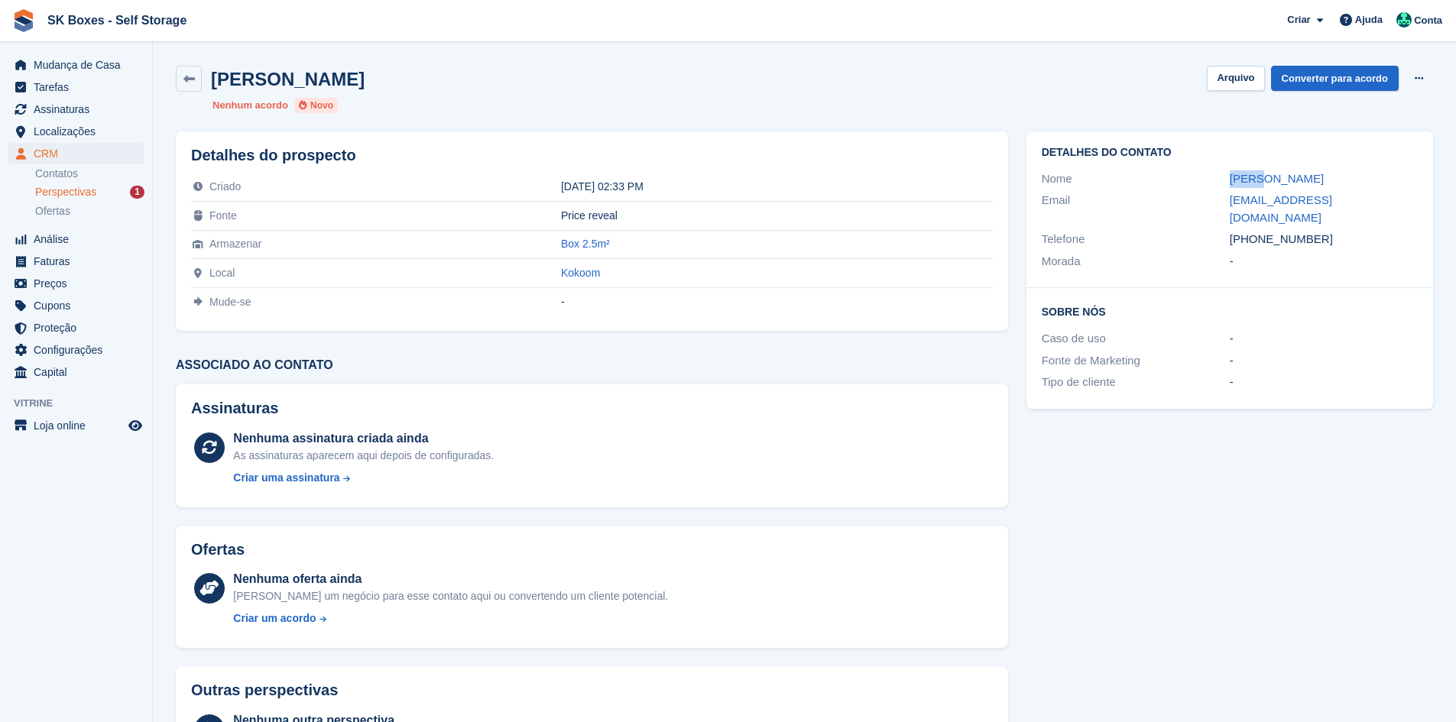
copy div "[PERSON_NAME]"
drag, startPoint x: 1332, startPoint y: 234, endPoint x: 1261, endPoint y: 226, distance: 71.5
click at [1261, 226] on div "Detalhes do contato Nome [PERSON_NAME] Email [EMAIL_ADDRESS][DOMAIN_NAME] Telef…" at bounding box center [1229, 209] width 407 height 157
click at [1327, 268] on div "Detalhes do contato Nome [PERSON_NAME] Email [EMAIL_ADDRESS][DOMAIN_NAME] Telef…" at bounding box center [1229, 209] width 407 height 157
drag, startPoint x: 1323, startPoint y: 223, endPoint x: 1254, endPoint y: 231, distance: 69.2
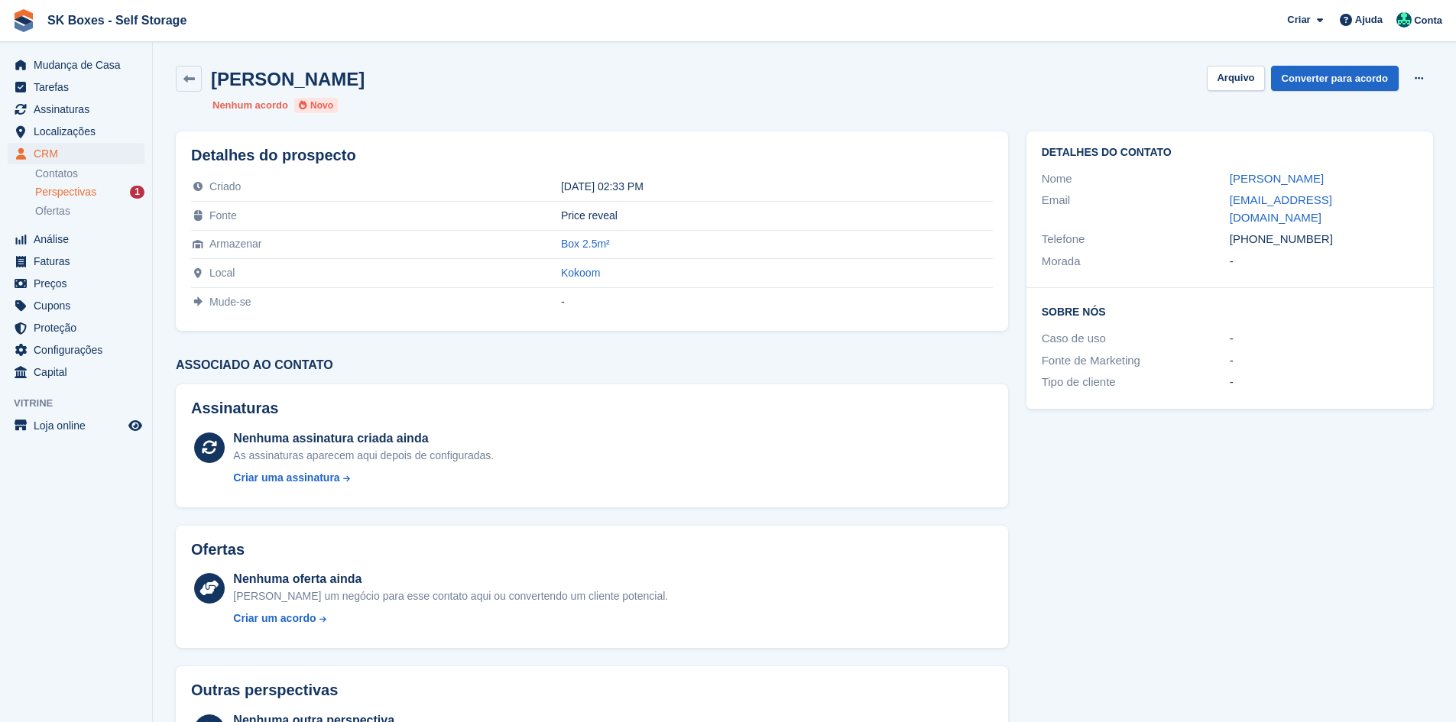
click at [1254, 231] on div "[PHONE_NUMBER]" at bounding box center [1324, 240] width 188 height 18
copy div "920393022"
drag, startPoint x: 1227, startPoint y: 201, endPoint x: 1365, endPoint y: 203, distance: 138.4
click at [1365, 203] on div "Email [EMAIL_ADDRESS][DOMAIN_NAME]" at bounding box center [1230, 209] width 376 height 39
copy div "[EMAIL_ADDRESS][DOMAIN_NAME]"
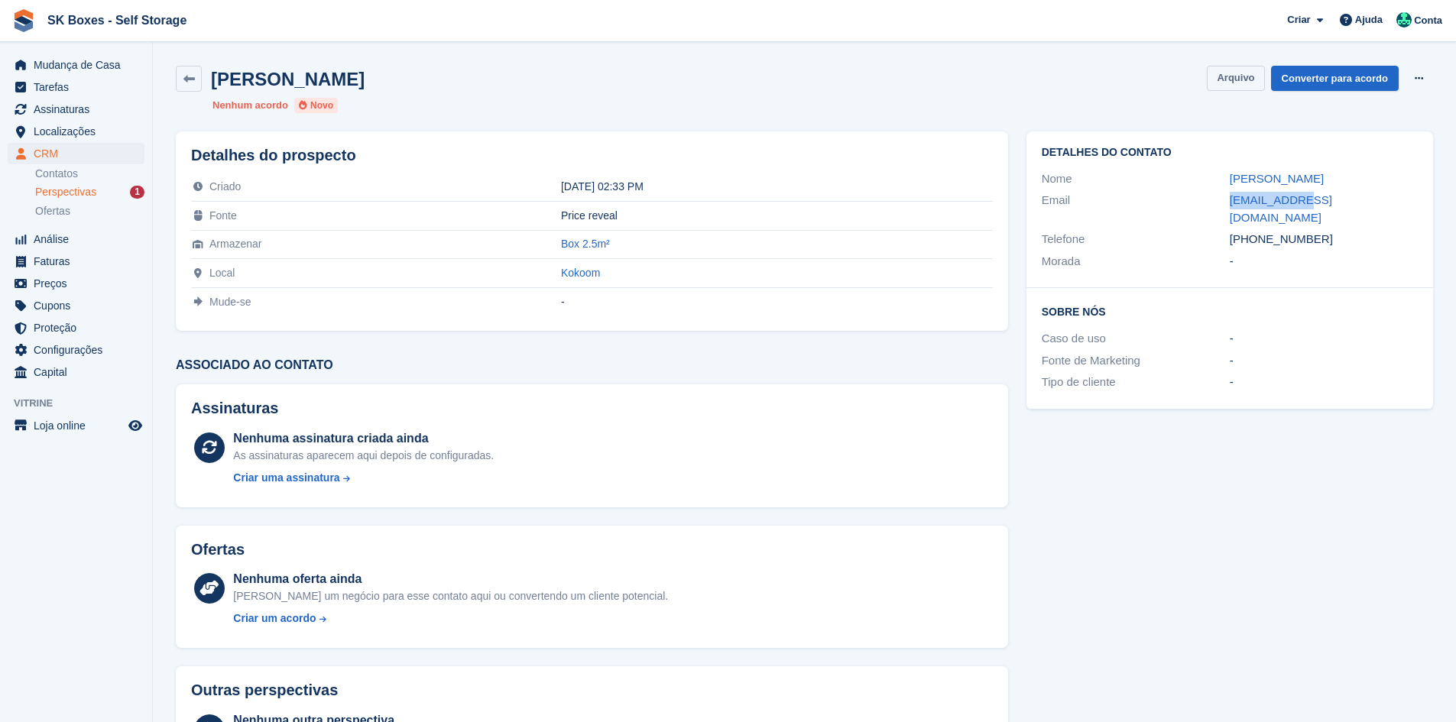
click at [1230, 85] on button "Arquivo" at bounding box center [1235, 78] width 57 height 25
